Goal: Task Accomplishment & Management: Complete application form

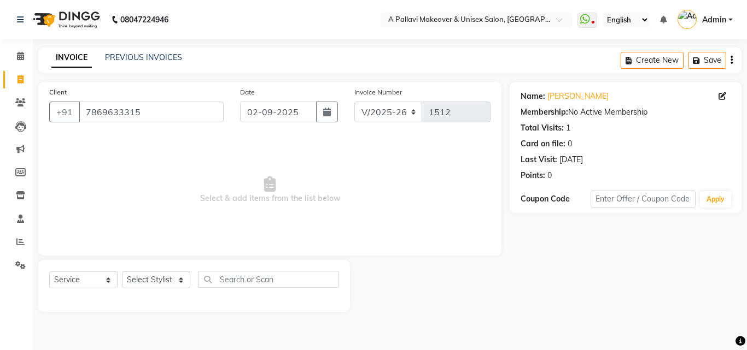
select select "3573"
select select "service"
click at [173, 121] on input "7869633315" at bounding box center [151, 112] width 145 height 21
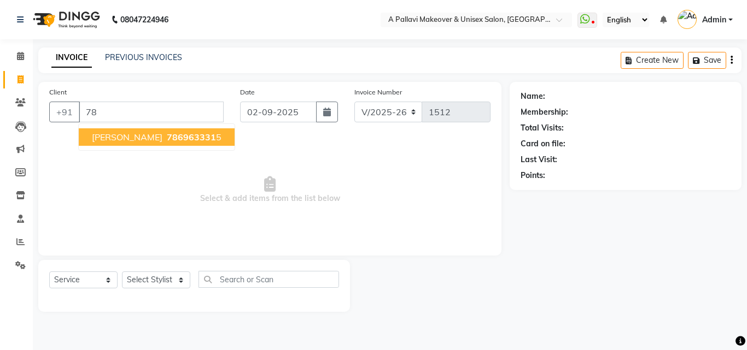
type input "7"
click at [167, 134] on ngb-highlight "700880 1108" at bounding box center [193, 137] width 57 height 11
type input "7008801108"
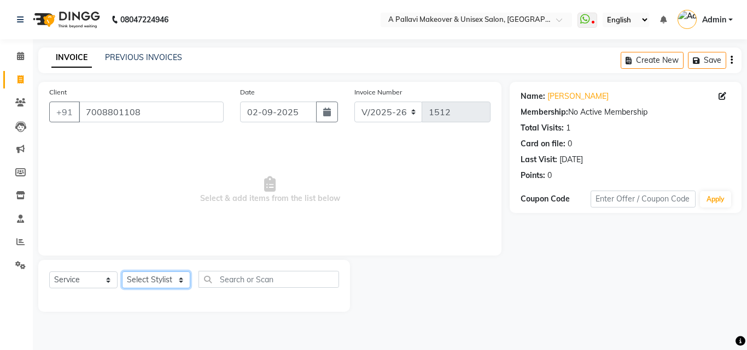
click at [151, 278] on select "Select Stylist [PERSON_NAME] A PALLAVI Archana [PERSON_NAME] [PERSON_NAME] [PER…" at bounding box center [156, 280] width 68 height 17
select select "68912"
click at [122, 272] on select "Select Stylist [PERSON_NAME] A PALLAVI Archana [PERSON_NAME] [PERSON_NAME] [PER…" at bounding box center [156, 280] width 68 height 17
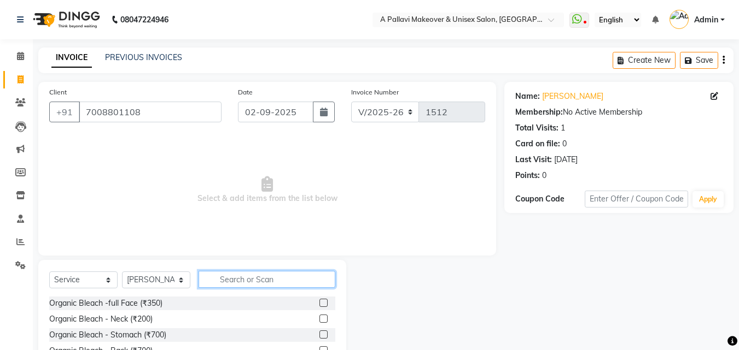
click at [223, 280] on input "text" at bounding box center [266, 279] width 137 height 17
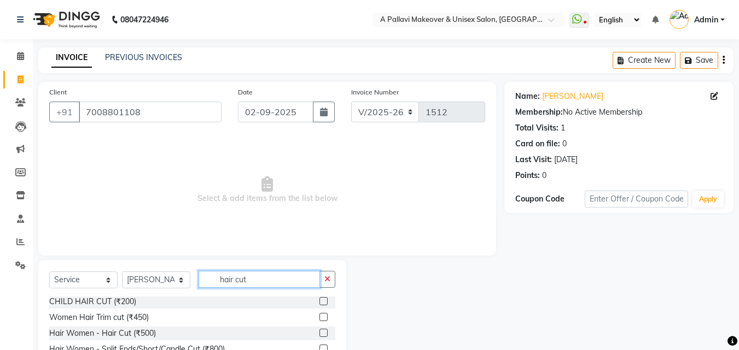
scroll to position [87, 0]
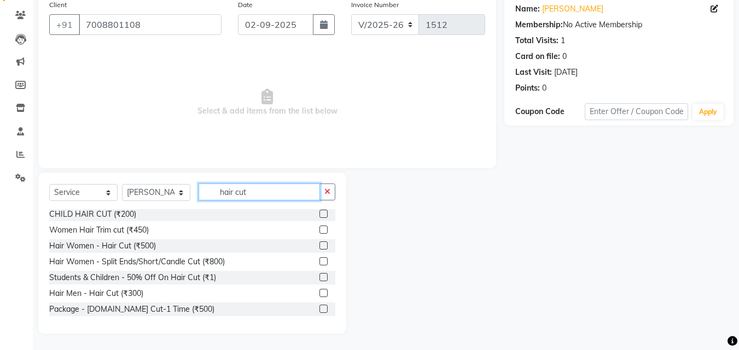
type input "hair cut"
click at [319, 291] on label at bounding box center [323, 293] width 8 height 8
click at [319, 291] on input "checkbox" at bounding box center [322, 293] width 7 height 7
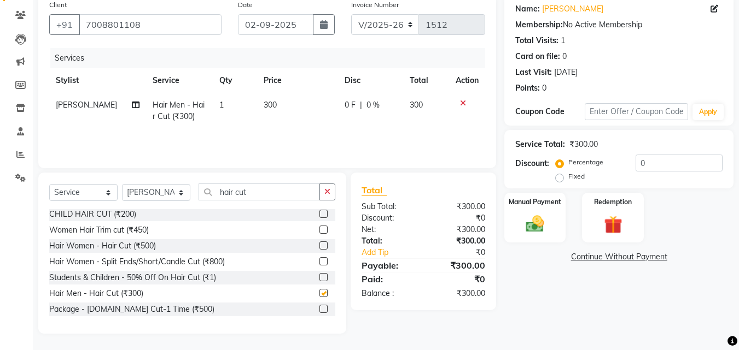
checkbox input "false"
click at [280, 118] on td "300" at bounding box center [297, 111] width 81 height 36
select select "68912"
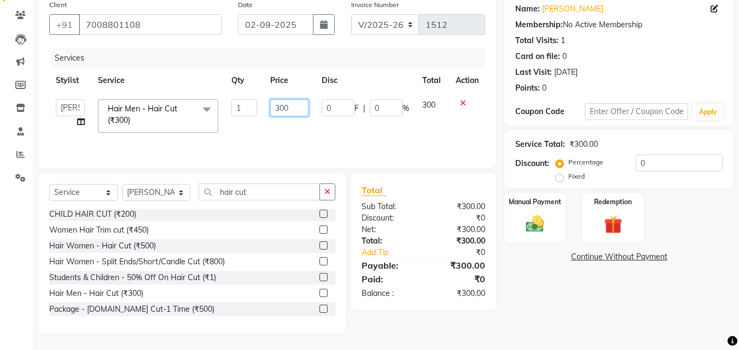
click at [298, 110] on input "300" at bounding box center [289, 107] width 38 height 17
type input "3"
type input "200"
click at [299, 132] on div "Services Stylist Service Qty Price Disc Total Action [PERSON_NAME] A PALLAVI Ar…" at bounding box center [267, 102] width 436 height 109
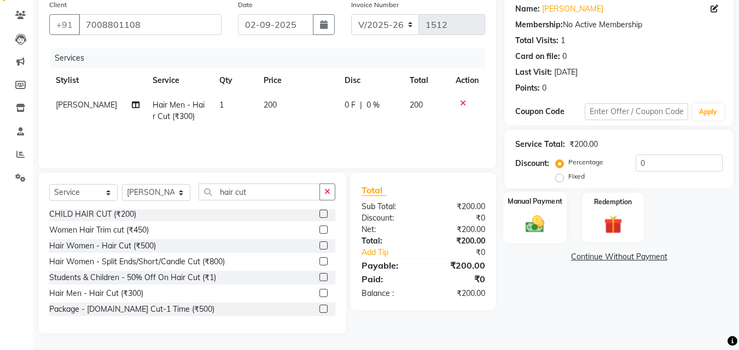
click at [514, 218] on div "Manual Payment" at bounding box center [535, 218] width 64 height 52
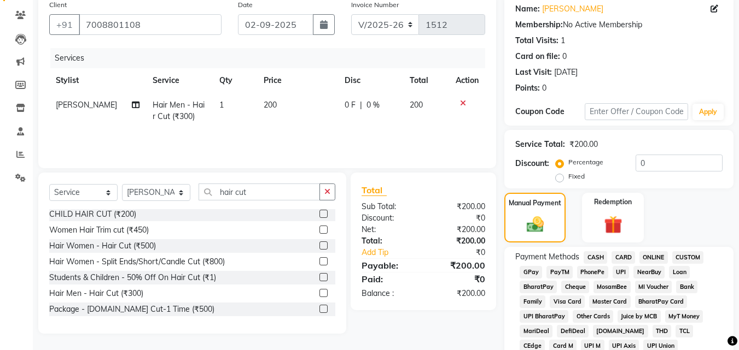
click at [592, 260] on span "CASH" at bounding box center [595, 257] width 24 height 13
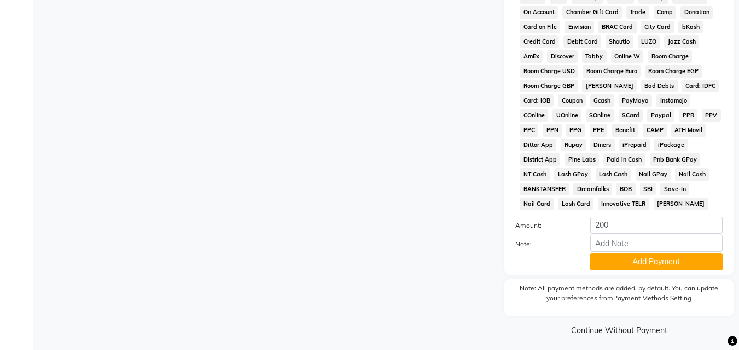
scroll to position [485, 0]
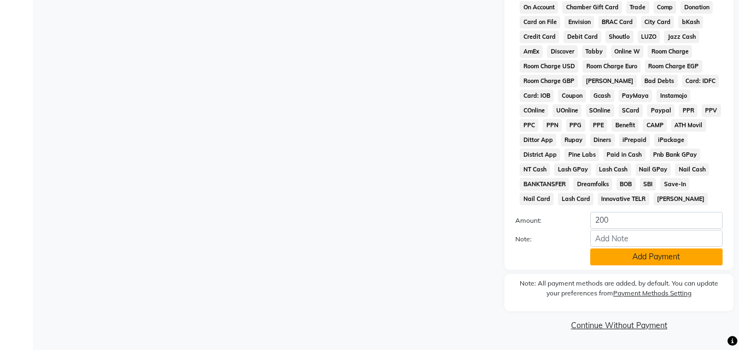
click at [603, 256] on button "Add Payment" at bounding box center [656, 257] width 132 height 17
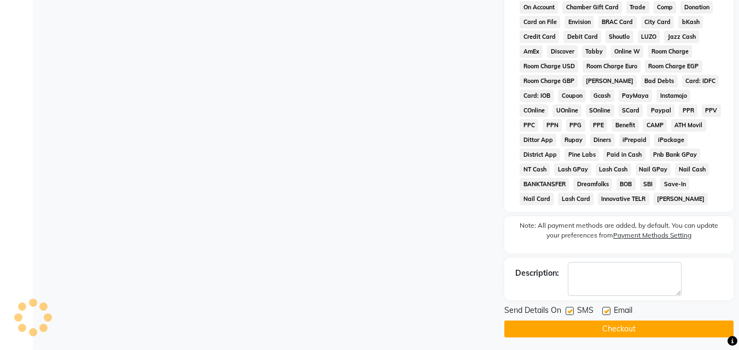
click at [571, 312] on label at bounding box center [569, 311] width 8 height 8
click at [571, 312] on input "checkbox" at bounding box center [568, 311] width 7 height 7
checkbox input "false"
click at [607, 313] on label at bounding box center [606, 311] width 8 height 8
click at [607, 313] on input "checkbox" at bounding box center [605, 311] width 7 height 7
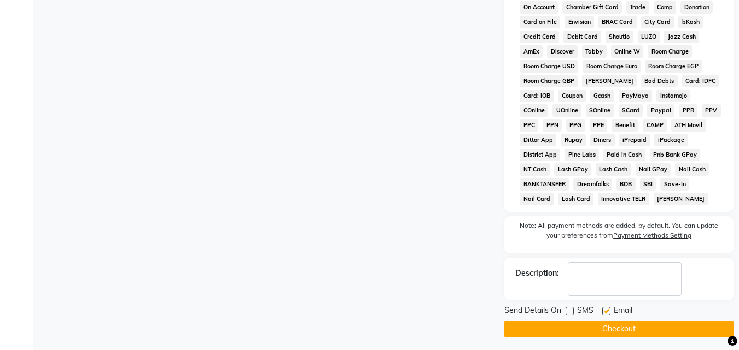
checkbox input "false"
click at [604, 321] on button "Checkout" at bounding box center [618, 329] width 229 height 17
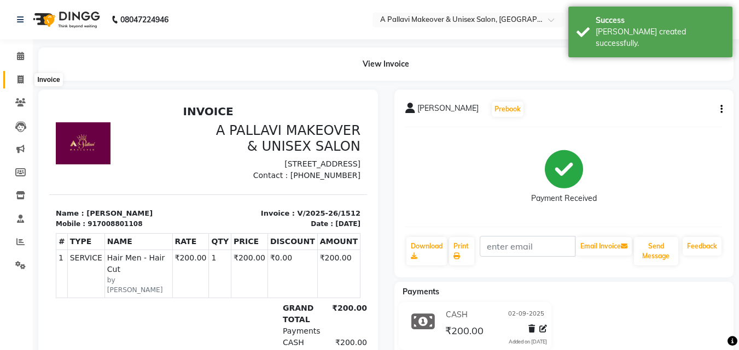
click at [21, 79] on icon at bounding box center [20, 79] width 6 height 8
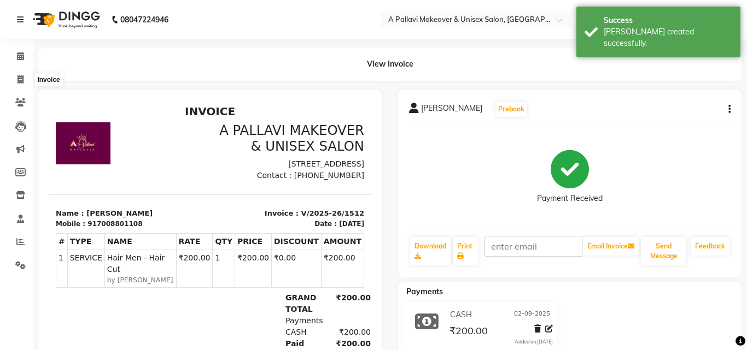
select select "service"
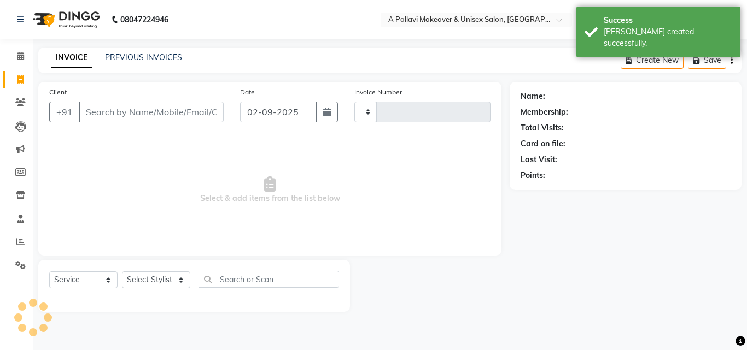
type input "1513"
select select "3573"
click at [125, 110] on input "Client" at bounding box center [151, 112] width 145 height 21
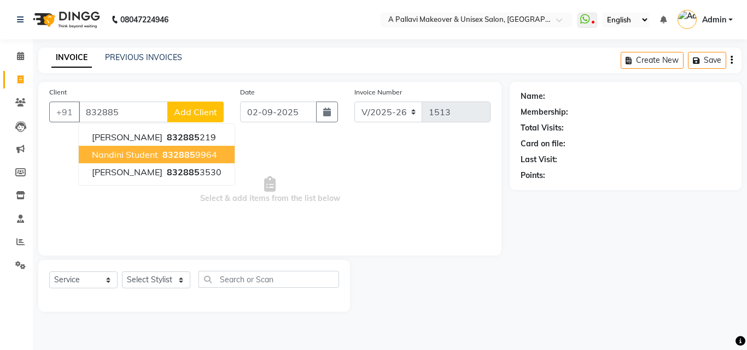
click at [203, 155] on ngb-highlight "832885 9964" at bounding box center [188, 154] width 57 height 11
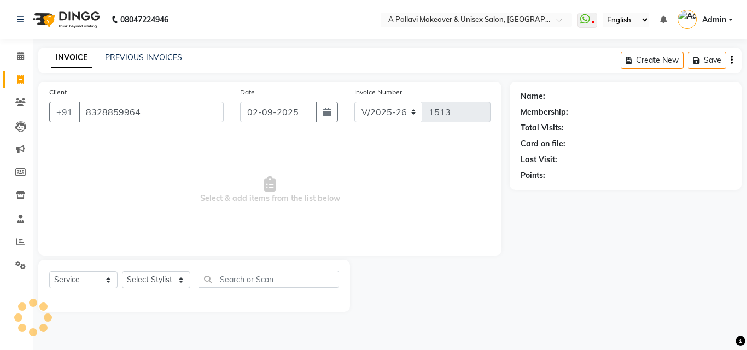
type input "8328859964"
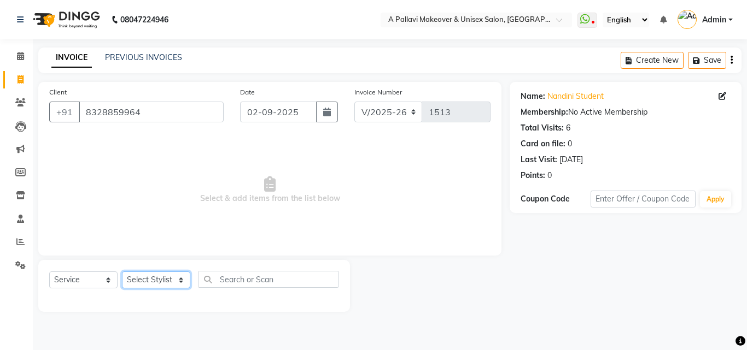
click at [147, 282] on select "Select Stylist [PERSON_NAME] A PALLAVI Archana [PERSON_NAME] [PERSON_NAME] [PER…" at bounding box center [156, 280] width 68 height 17
select select "60570"
click at [122, 272] on select "Select Stylist [PERSON_NAME] A PALLAVI Archana [PERSON_NAME] [PERSON_NAME] [PER…" at bounding box center [156, 280] width 68 height 17
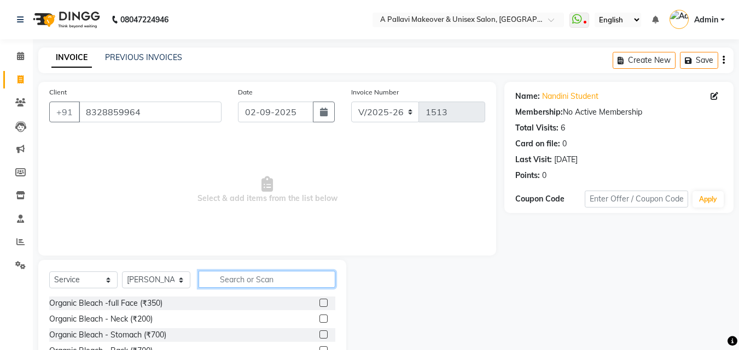
click at [275, 276] on input "text" at bounding box center [266, 279] width 137 height 17
click at [86, 271] on div "Select Service Product Membership Package Voucher Prepaid Gift Card Select Styl…" at bounding box center [192, 340] width 308 height 161
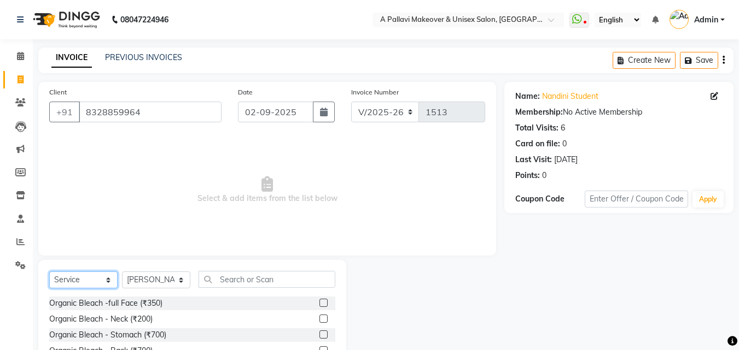
click at [74, 283] on select "Select Service Product Membership Package Voucher Prepaid Gift Card" at bounding box center [83, 280] width 68 height 17
select select "product"
click at [49, 272] on select "Select Service Product Membership Package Voucher Prepaid Gift Card" at bounding box center [83, 280] width 68 height 17
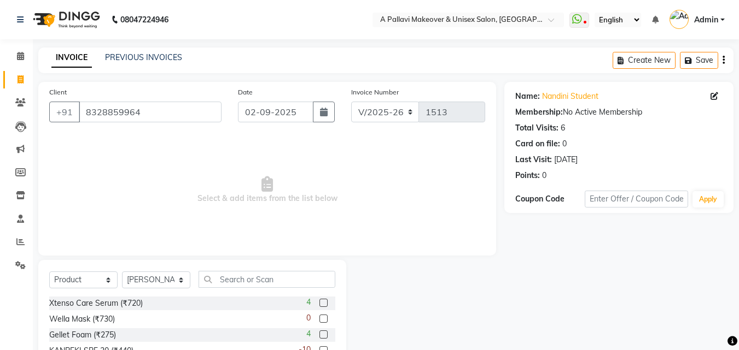
click at [241, 288] on div "Select Service Product Membership Package Voucher Prepaid Gift Card Select Styl…" at bounding box center [192, 284] width 286 height 26
click at [241, 271] on input "text" at bounding box center [266, 279] width 137 height 17
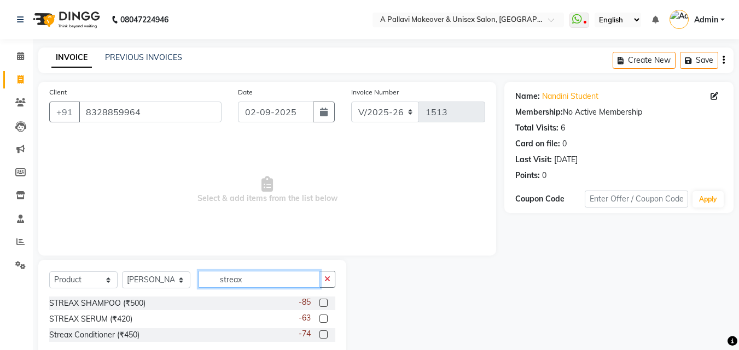
scroll to position [26, 0]
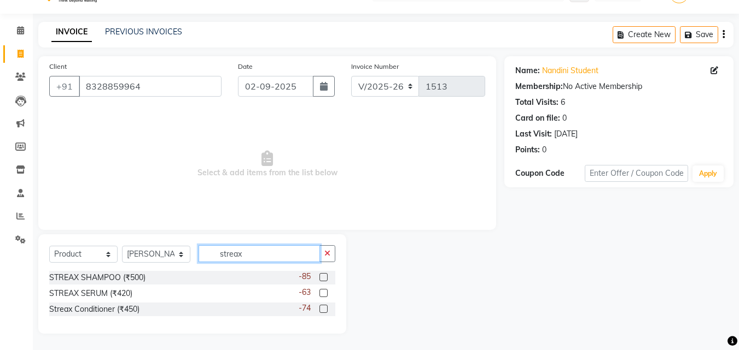
click at [262, 252] on input "streax" at bounding box center [258, 253] width 121 height 17
type input "s"
type input "liss"
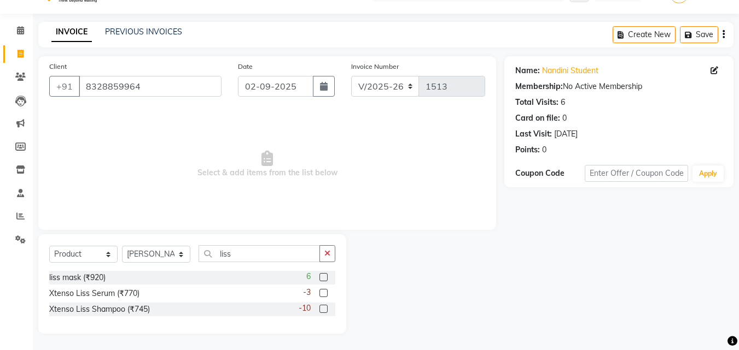
click at [322, 309] on label at bounding box center [323, 309] width 8 height 8
click at [322, 309] on input "checkbox" at bounding box center [322, 309] width 7 height 7
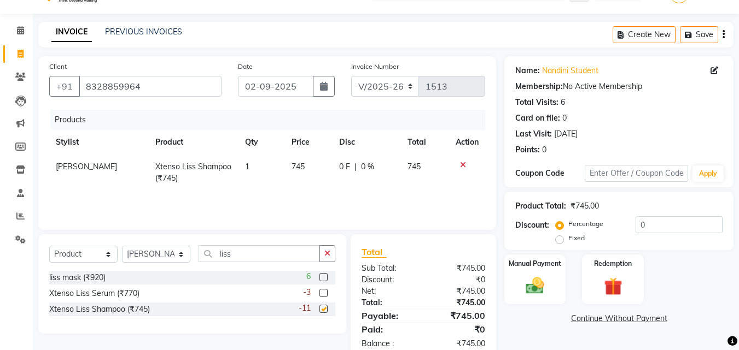
checkbox input "false"
click at [305, 188] on td "745" at bounding box center [309, 173] width 48 height 36
select select "60570"
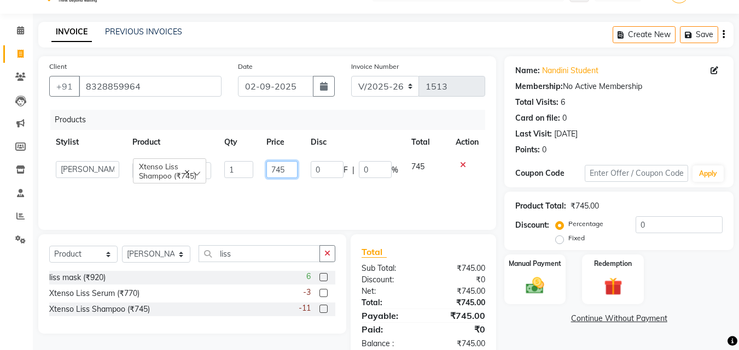
click at [293, 170] on input "745" at bounding box center [281, 169] width 31 height 17
type input "7"
type input "790"
click at [292, 195] on div "Products Stylist Product Qty Price Disc Total Action [PERSON_NAME] A PALLAVI Ar…" at bounding box center [267, 164] width 436 height 109
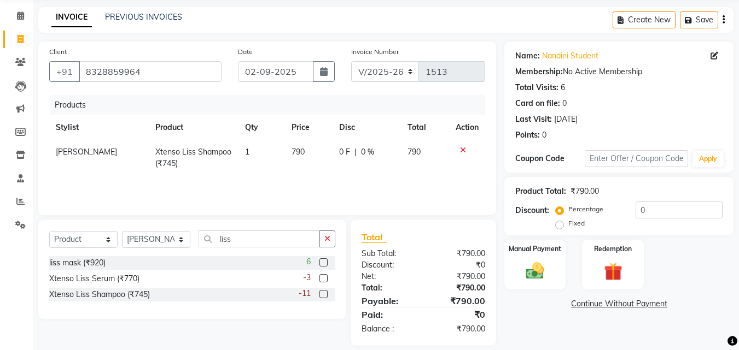
scroll to position [52, 0]
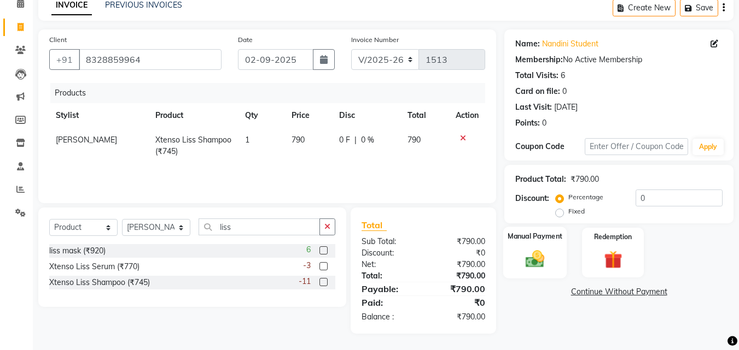
click at [531, 261] on img at bounding box center [534, 259] width 31 height 22
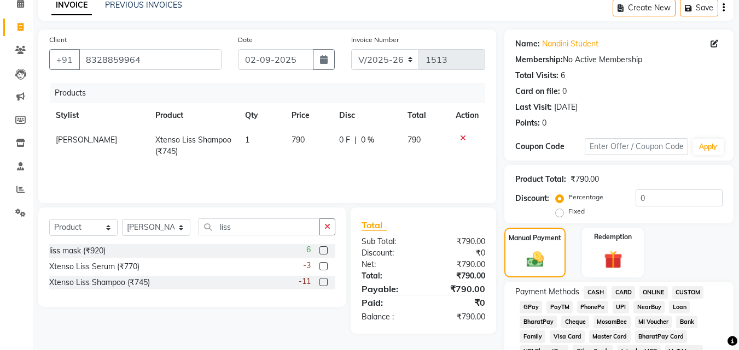
click at [644, 292] on span "ONLINE" at bounding box center [653, 292] width 28 height 13
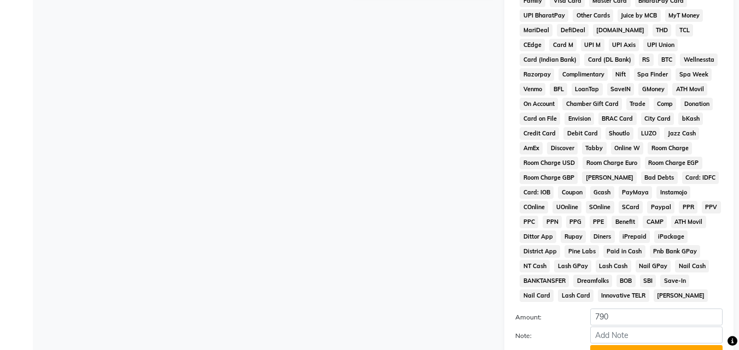
scroll to position [485, 0]
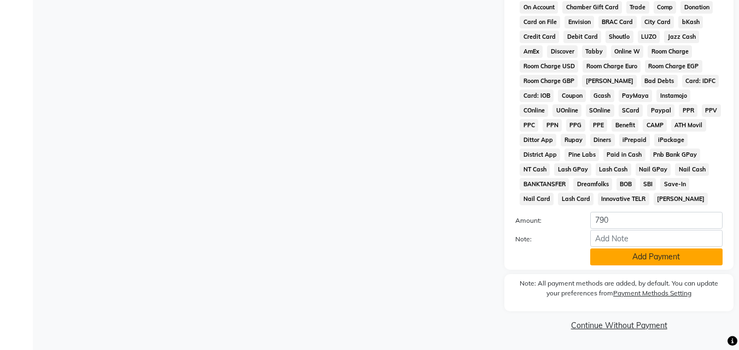
click at [627, 265] on button "Add Payment" at bounding box center [656, 257] width 132 height 17
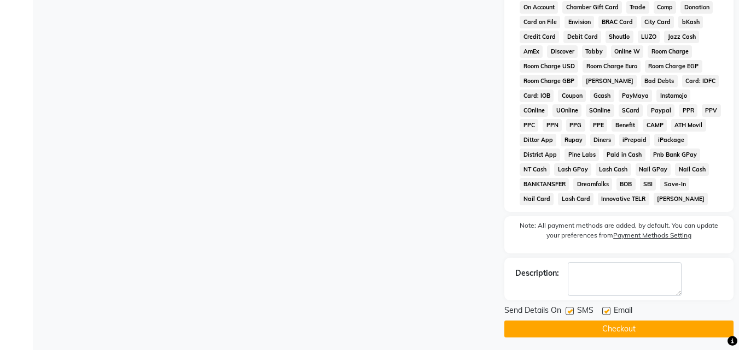
click at [569, 310] on label at bounding box center [569, 311] width 8 height 8
click at [569, 310] on input "checkbox" at bounding box center [568, 311] width 7 height 7
checkbox input "false"
click at [607, 311] on label at bounding box center [606, 311] width 8 height 8
click at [607, 311] on input "checkbox" at bounding box center [605, 311] width 7 height 7
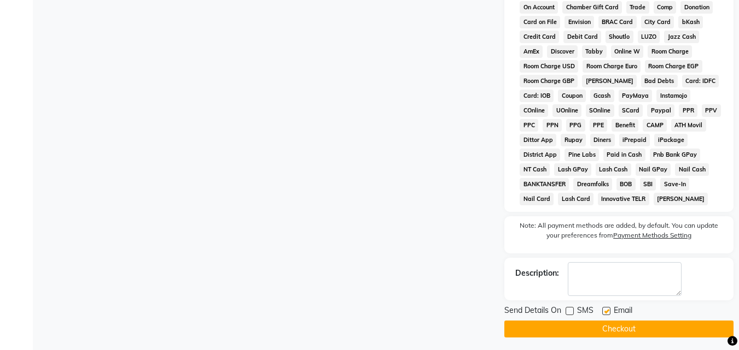
checkbox input "false"
click at [605, 330] on button "Checkout" at bounding box center [618, 329] width 229 height 17
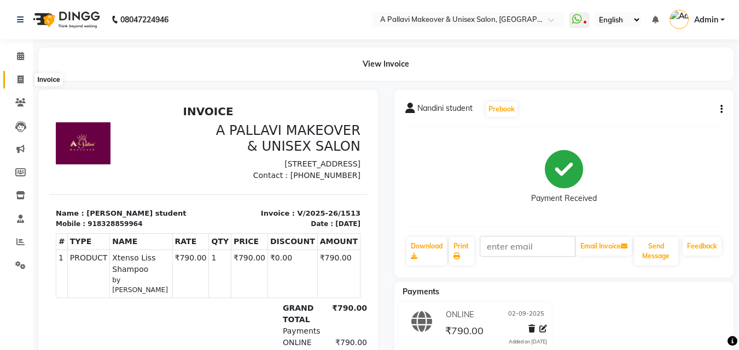
click at [19, 81] on icon at bounding box center [20, 79] width 6 height 8
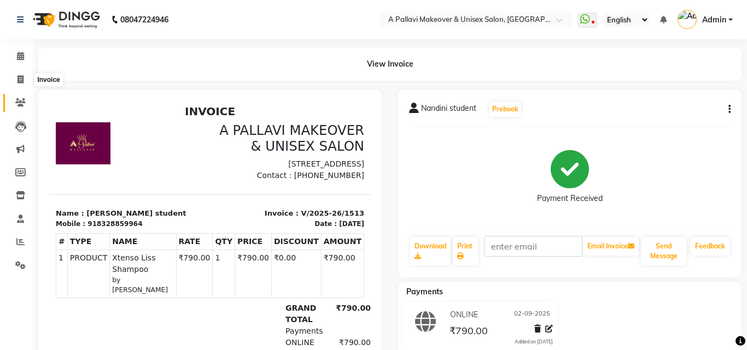
select select "service"
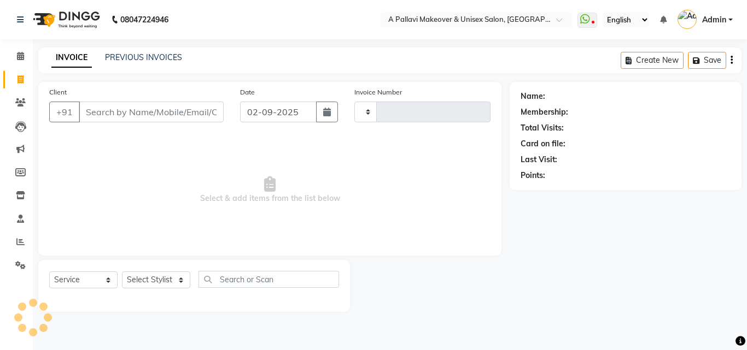
click at [133, 114] on input "Client" at bounding box center [151, 112] width 145 height 21
type input "1514"
select select "3573"
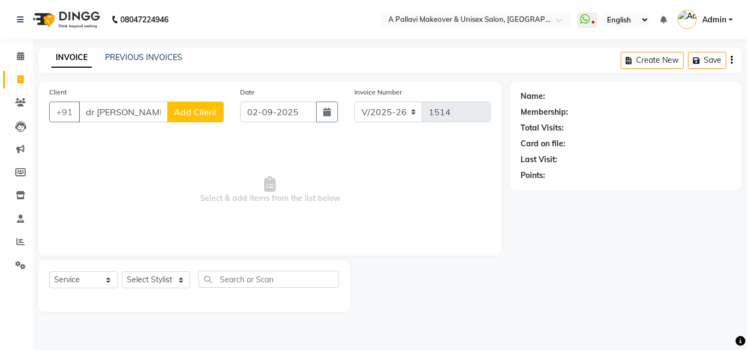
click at [166, 105] on input "dr [PERSON_NAME]" at bounding box center [123, 112] width 89 height 21
type input "d"
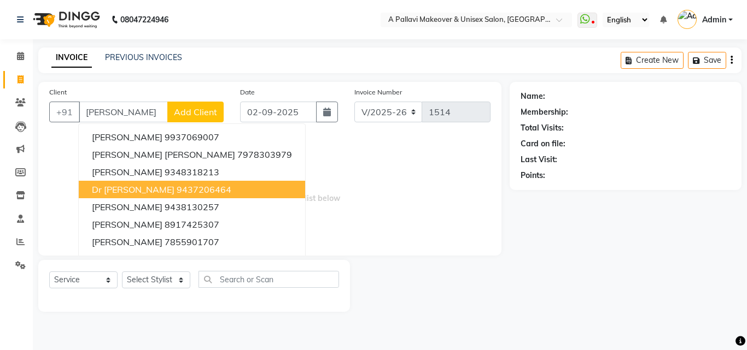
click at [188, 190] on button "Dr [PERSON_NAME] 9437206464" at bounding box center [192, 189] width 226 height 17
type input "9437206464"
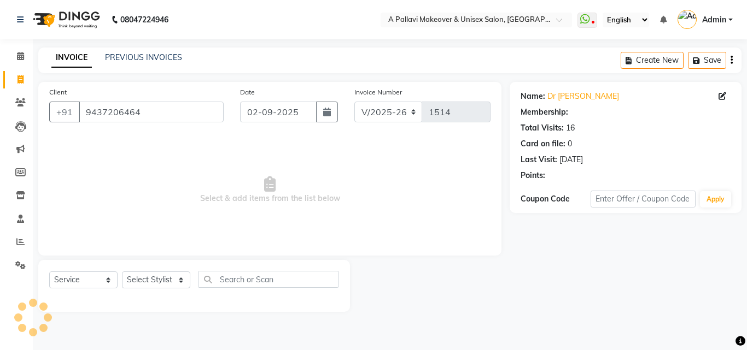
select select "1: Object"
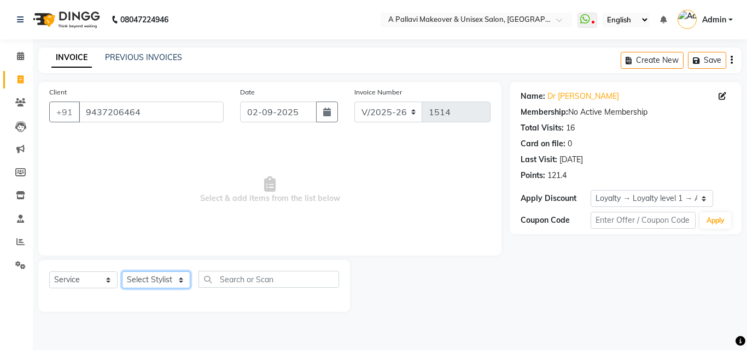
click at [169, 286] on select "Select Stylist [PERSON_NAME] A PALLAVI Archana [PERSON_NAME] [PERSON_NAME] [PER…" at bounding box center [156, 280] width 68 height 17
select select "19459"
click at [122, 272] on select "Select Stylist [PERSON_NAME] A PALLAVI Archana [PERSON_NAME] [PERSON_NAME] [PER…" at bounding box center [156, 280] width 68 height 17
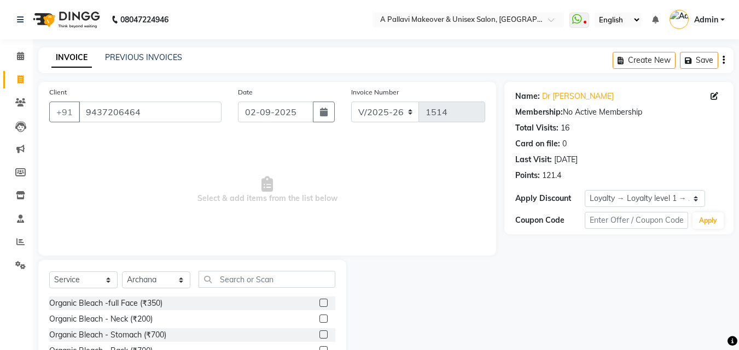
click at [253, 292] on div "Select Service Product Membership Package Voucher Prepaid Gift Card Select Styl…" at bounding box center [192, 284] width 286 height 26
click at [253, 288] on div "Select Service Product Membership Package Voucher Prepaid Gift Card Select Styl…" at bounding box center [192, 284] width 286 height 26
click at [252, 276] on input "text" at bounding box center [266, 279] width 137 height 17
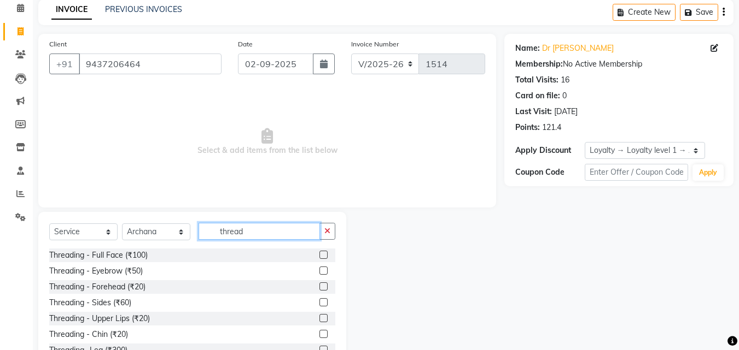
scroll to position [87, 0]
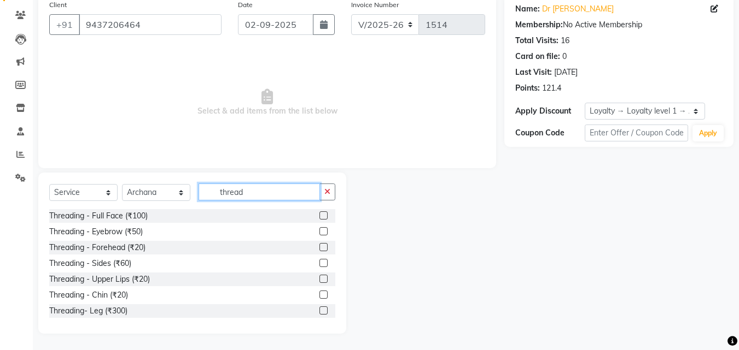
type input "thread"
click at [319, 229] on label at bounding box center [323, 231] width 8 height 8
click at [319, 229] on input "checkbox" at bounding box center [322, 232] width 7 height 7
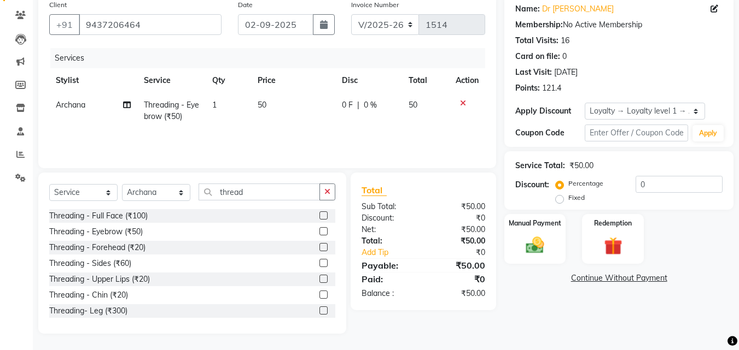
checkbox input "false"
click at [319, 249] on label at bounding box center [323, 247] width 8 height 8
click at [319, 249] on input "checkbox" at bounding box center [322, 247] width 7 height 7
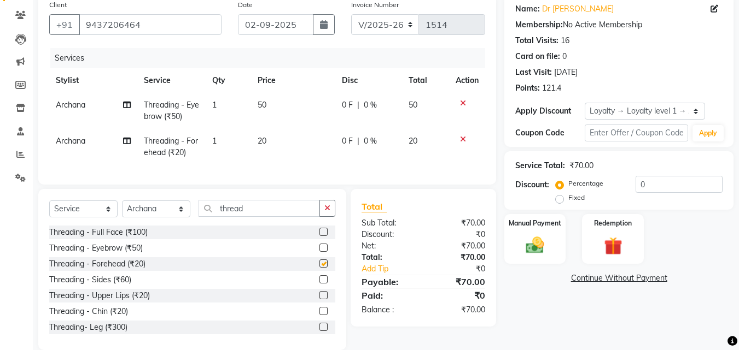
checkbox input "false"
click at [548, 257] on div "Manual Payment" at bounding box center [535, 239] width 64 height 52
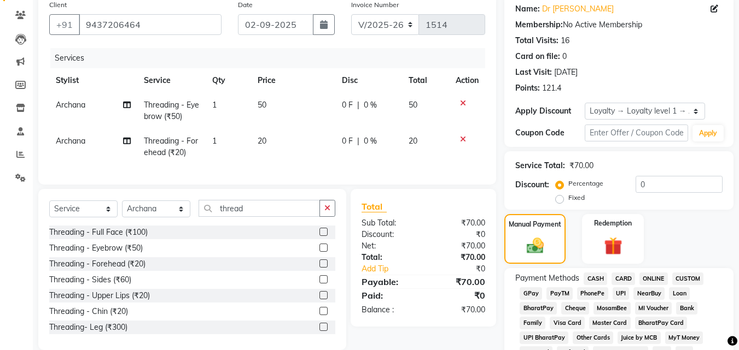
click at [646, 279] on span "ONLINE" at bounding box center [653, 279] width 28 height 13
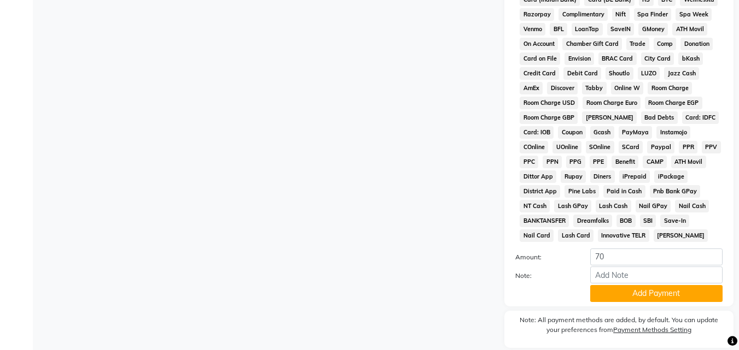
scroll to position [507, 0]
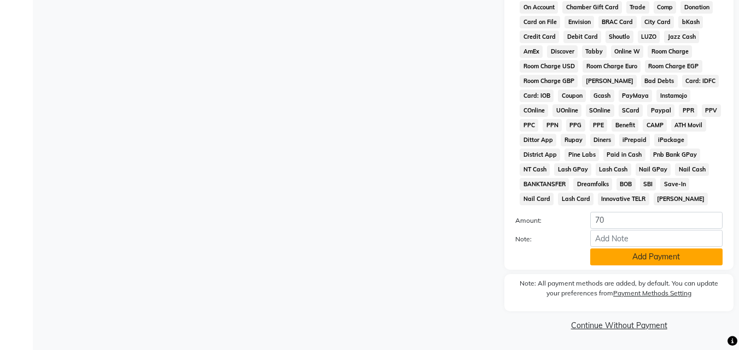
click at [677, 261] on button "Add Payment" at bounding box center [656, 257] width 132 height 17
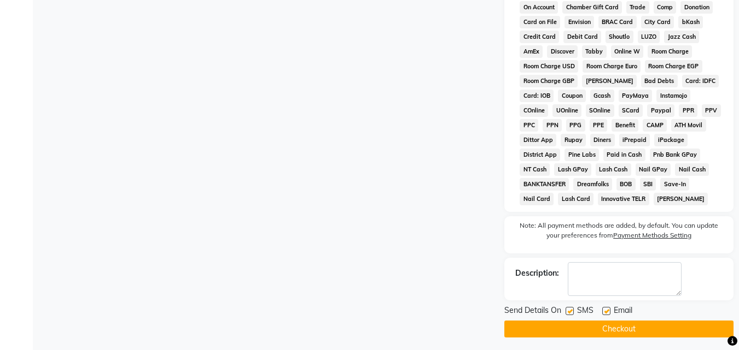
click at [573, 308] on label at bounding box center [569, 311] width 8 height 8
click at [572, 308] on input "checkbox" at bounding box center [568, 311] width 7 height 7
checkbox input "false"
click at [606, 311] on label at bounding box center [606, 311] width 8 height 8
click at [606, 311] on input "checkbox" at bounding box center [605, 311] width 7 height 7
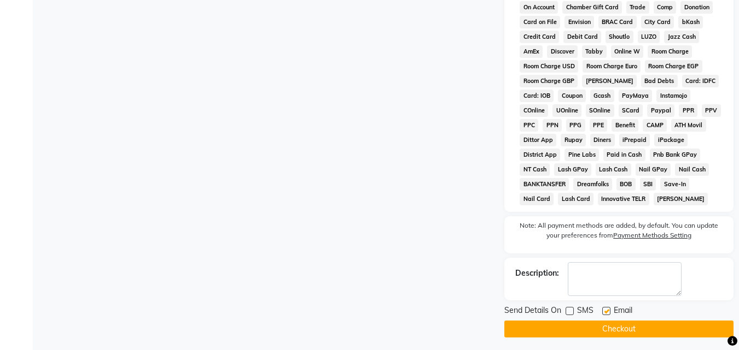
checkbox input "false"
click at [606, 321] on button "Checkout" at bounding box center [618, 329] width 229 height 17
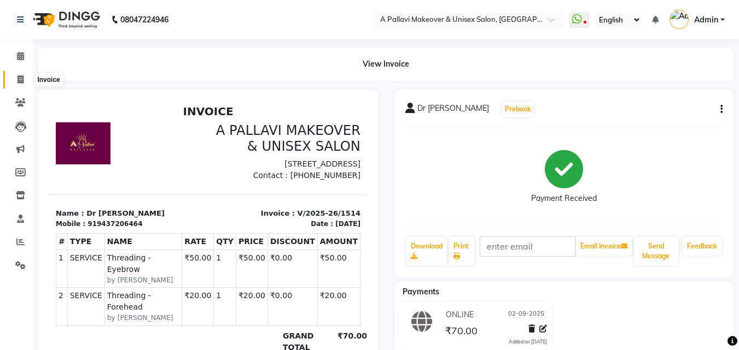
click at [23, 81] on icon at bounding box center [20, 79] width 6 height 8
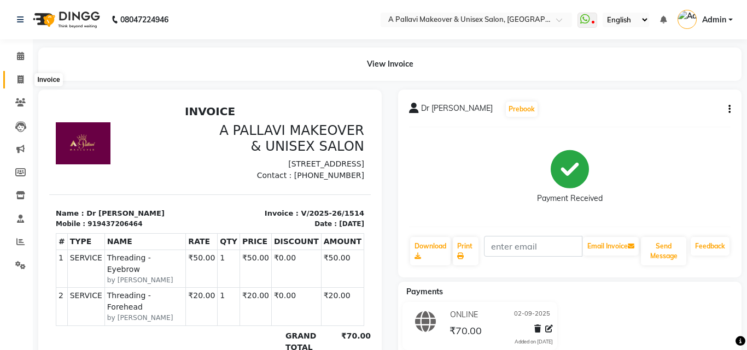
select select "service"
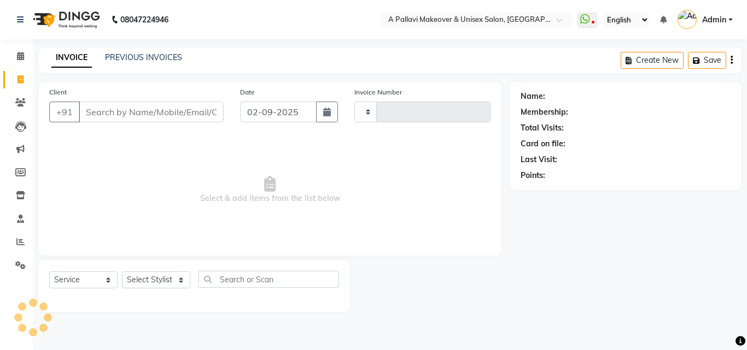
type input "1515"
select select "3573"
click at [114, 112] on input "Client" at bounding box center [151, 112] width 145 height 21
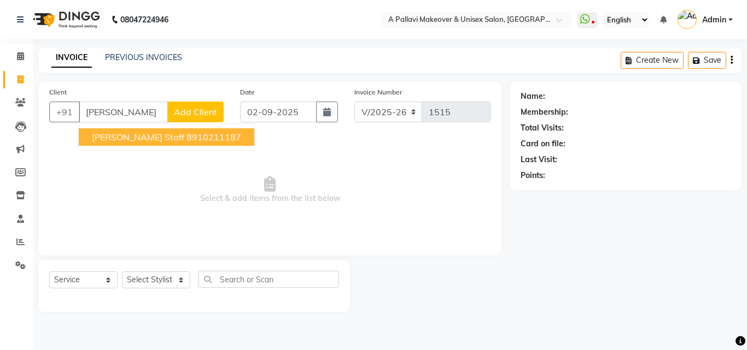
click at [122, 139] on span "[PERSON_NAME] staff" at bounding box center [138, 137] width 92 height 11
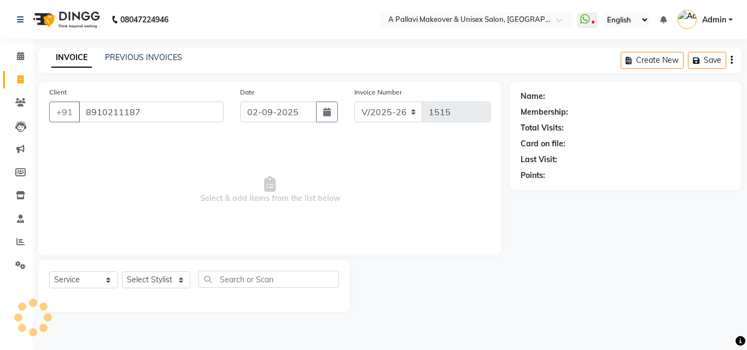
type input "8910211187"
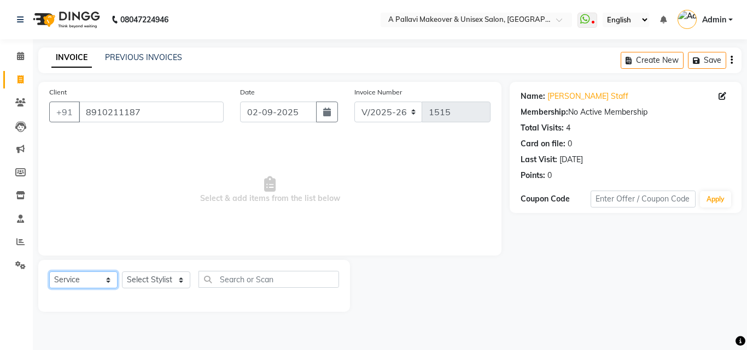
drag, startPoint x: 71, startPoint y: 285, endPoint x: 68, endPoint y: 279, distance: 7.3
click at [70, 285] on select "Select Service Product Membership Package Voucher Prepaid Gift Card" at bounding box center [83, 280] width 68 height 17
select select "product"
click at [49, 272] on select "Select Service Product Membership Package Voucher Prepaid Gift Card" at bounding box center [83, 280] width 68 height 17
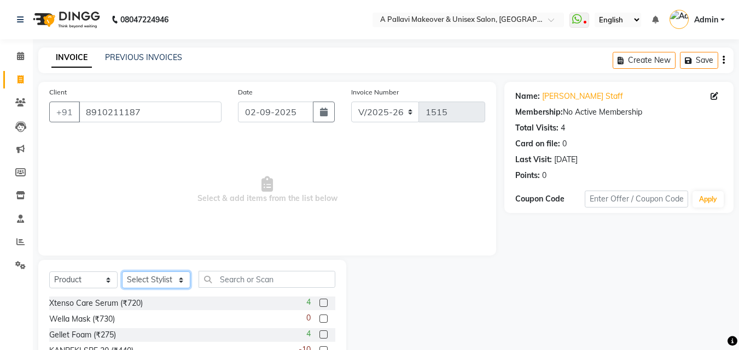
click at [145, 287] on select "Select Stylist [PERSON_NAME] A PALLAVI Archana [PERSON_NAME] [PERSON_NAME] [PER…" at bounding box center [156, 280] width 68 height 17
select select "23362"
click at [122, 272] on select "Select Stylist [PERSON_NAME] A PALLAVI Archana [PERSON_NAME] [PERSON_NAME] [PER…" at bounding box center [156, 280] width 68 height 17
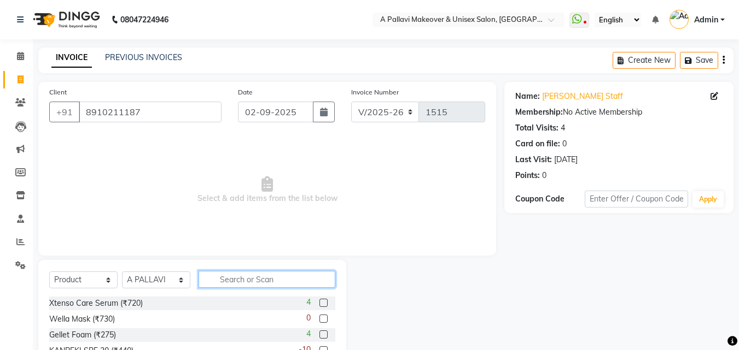
click at [230, 277] on input "text" at bounding box center [266, 279] width 137 height 17
drag, startPoint x: 226, startPoint y: 283, endPoint x: 320, endPoint y: 303, distance: 95.8
click at [230, 283] on input "text" at bounding box center [266, 279] width 137 height 17
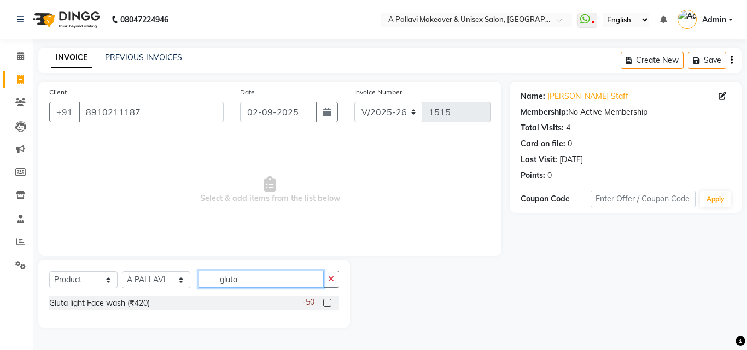
type input "gluta"
click at [326, 305] on label at bounding box center [327, 303] width 8 height 8
click at [326, 305] on input "checkbox" at bounding box center [326, 303] width 7 height 7
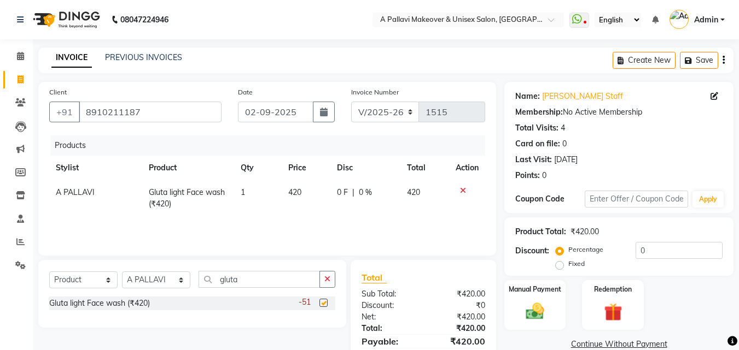
checkbox input "false"
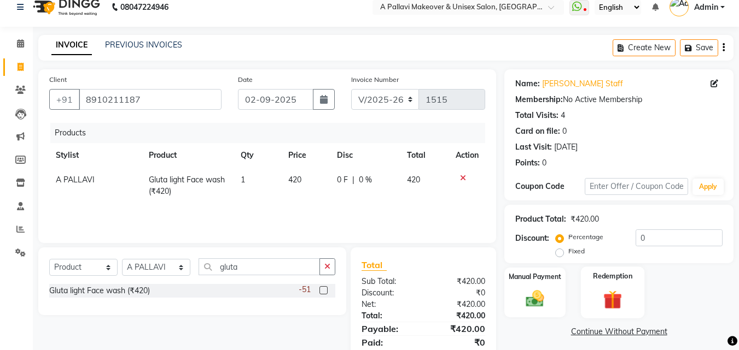
scroll to position [52, 0]
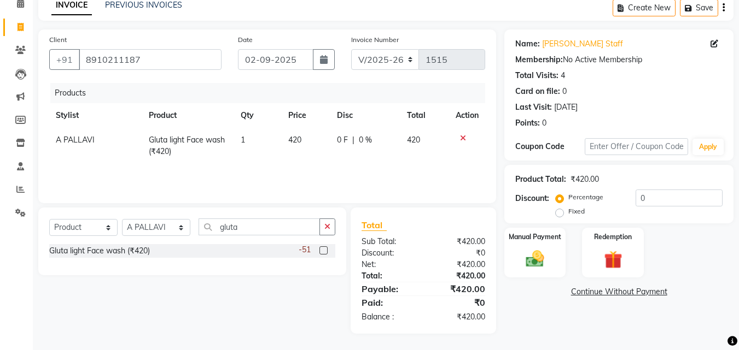
click at [593, 290] on link "Continue Without Payment" at bounding box center [618, 291] width 225 height 11
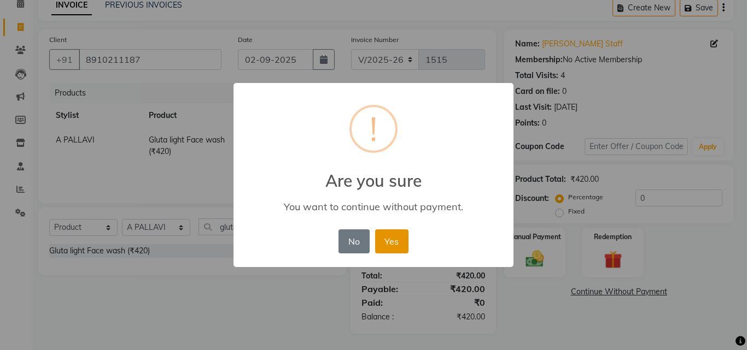
click at [397, 245] on button "Yes" at bounding box center [391, 242] width 33 height 24
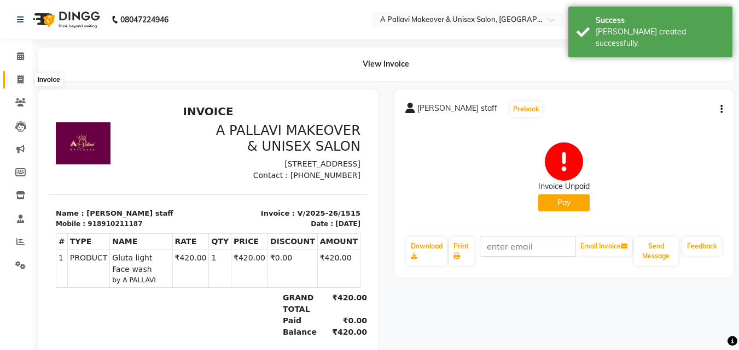
click at [19, 80] on icon at bounding box center [20, 79] width 6 height 8
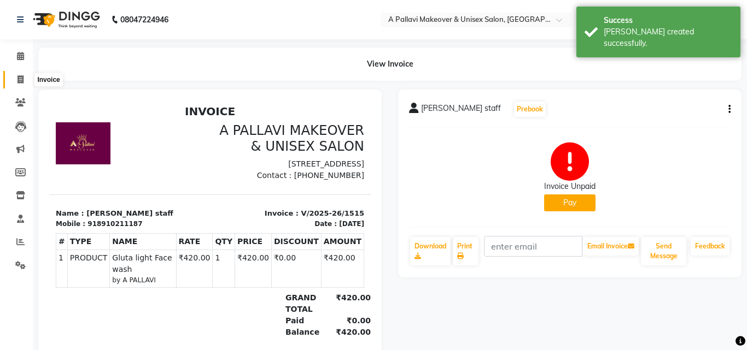
select select "service"
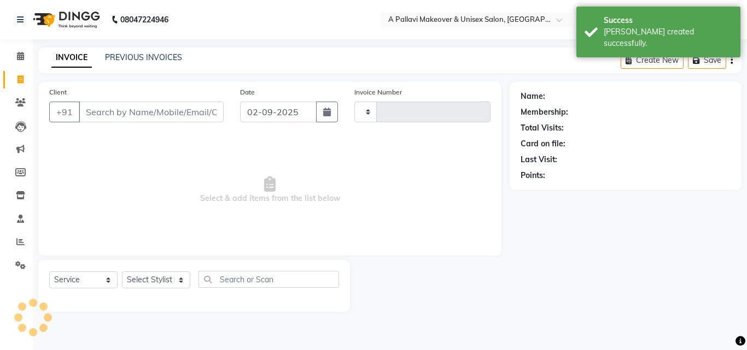
type input "1516"
select select "3573"
